Goal: Task Accomplishment & Management: Manage account settings

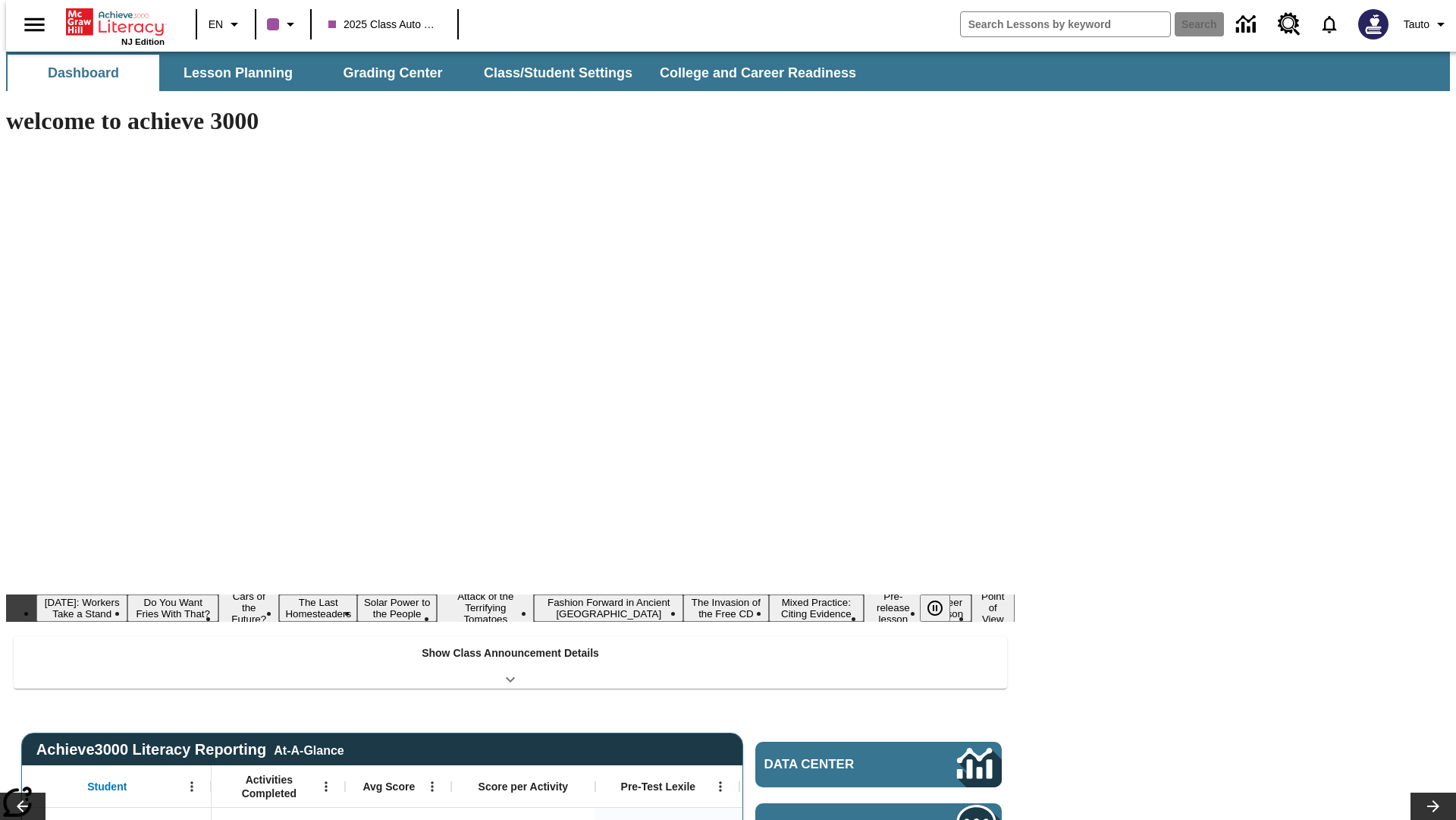
type input "-1"
click at [551, 73] on button "Class/Student Settings" at bounding box center [559, 73] width 175 height 37
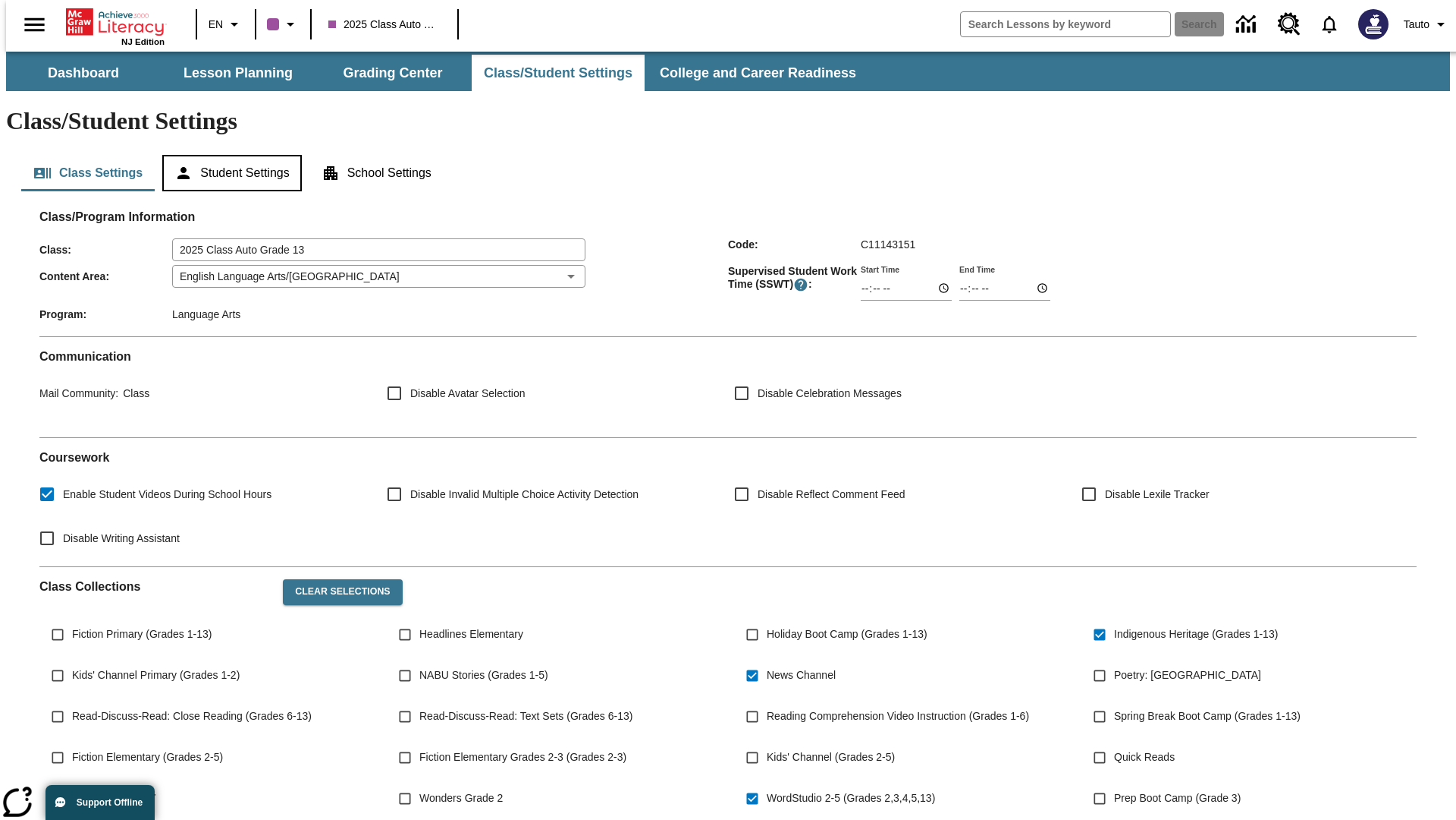
click at [228, 155] on button "Student Settings" at bounding box center [232, 173] width 139 height 37
